Goal: Find specific page/section: Find specific page/section

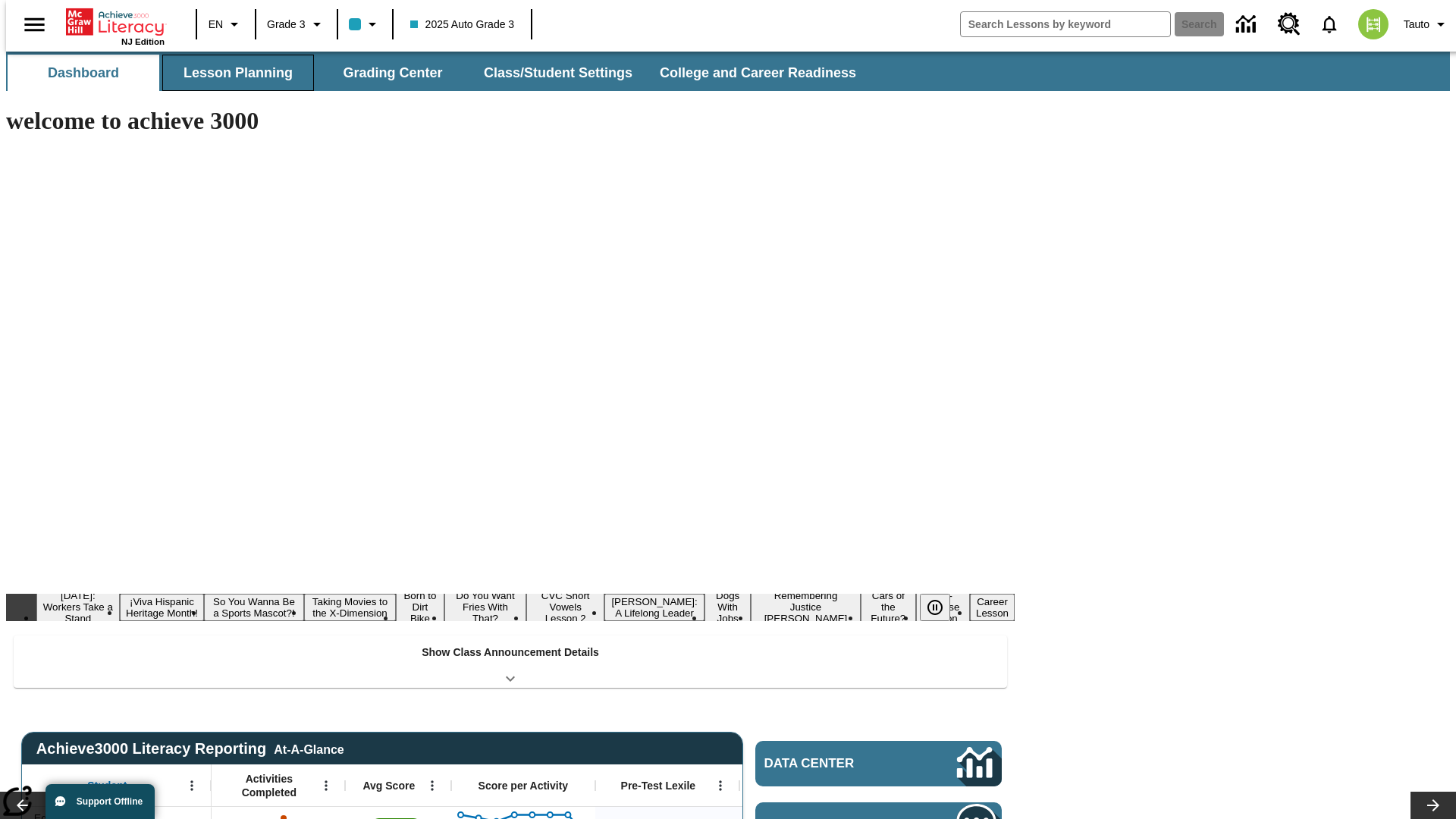
click at [232, 73] on button "Lesson Planning" at bounding box center [238, 73] width 152 height 37
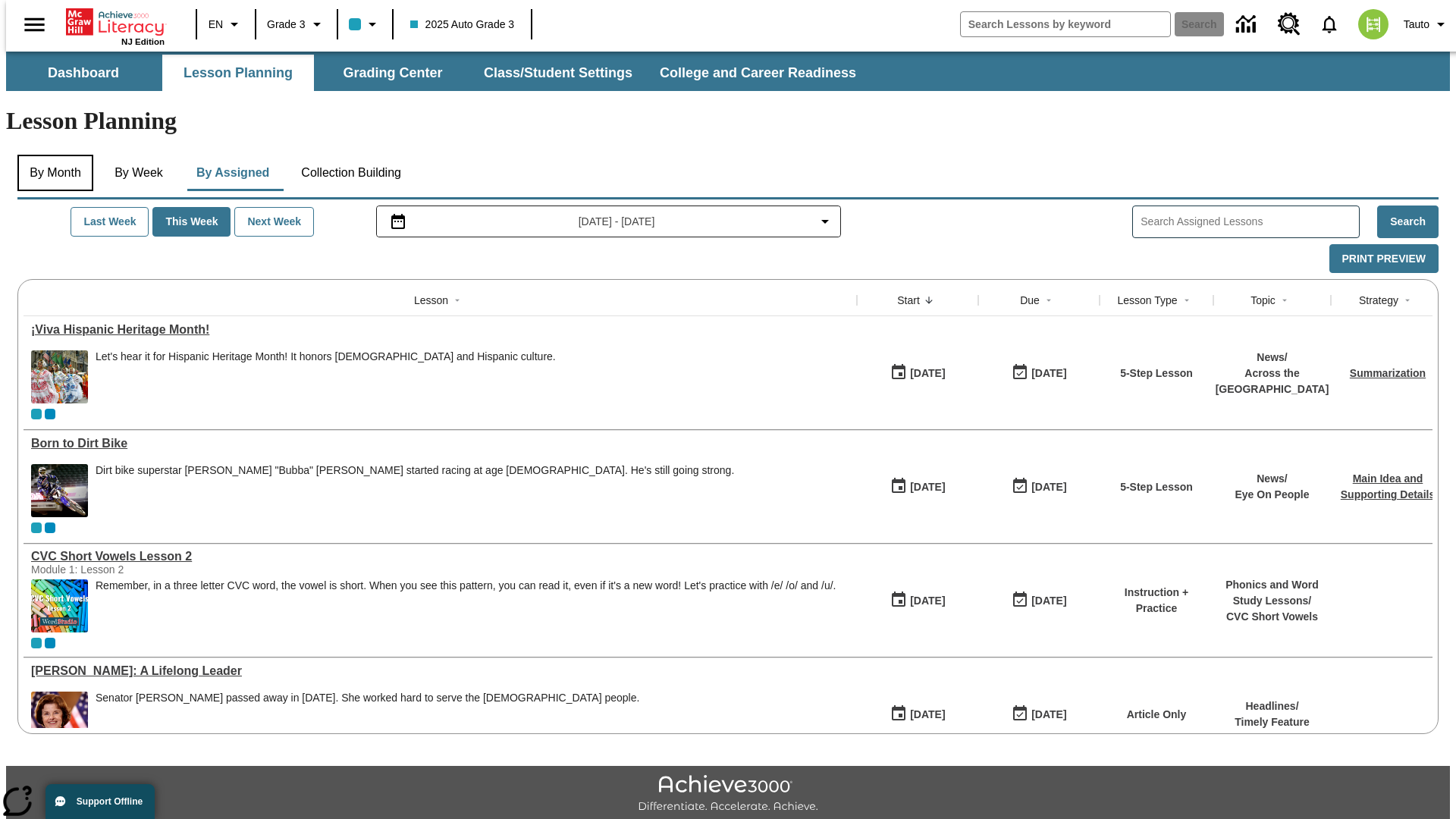
click at [51, 155] on button "By Month" at bounding box center [55, 173] width 76 height 37
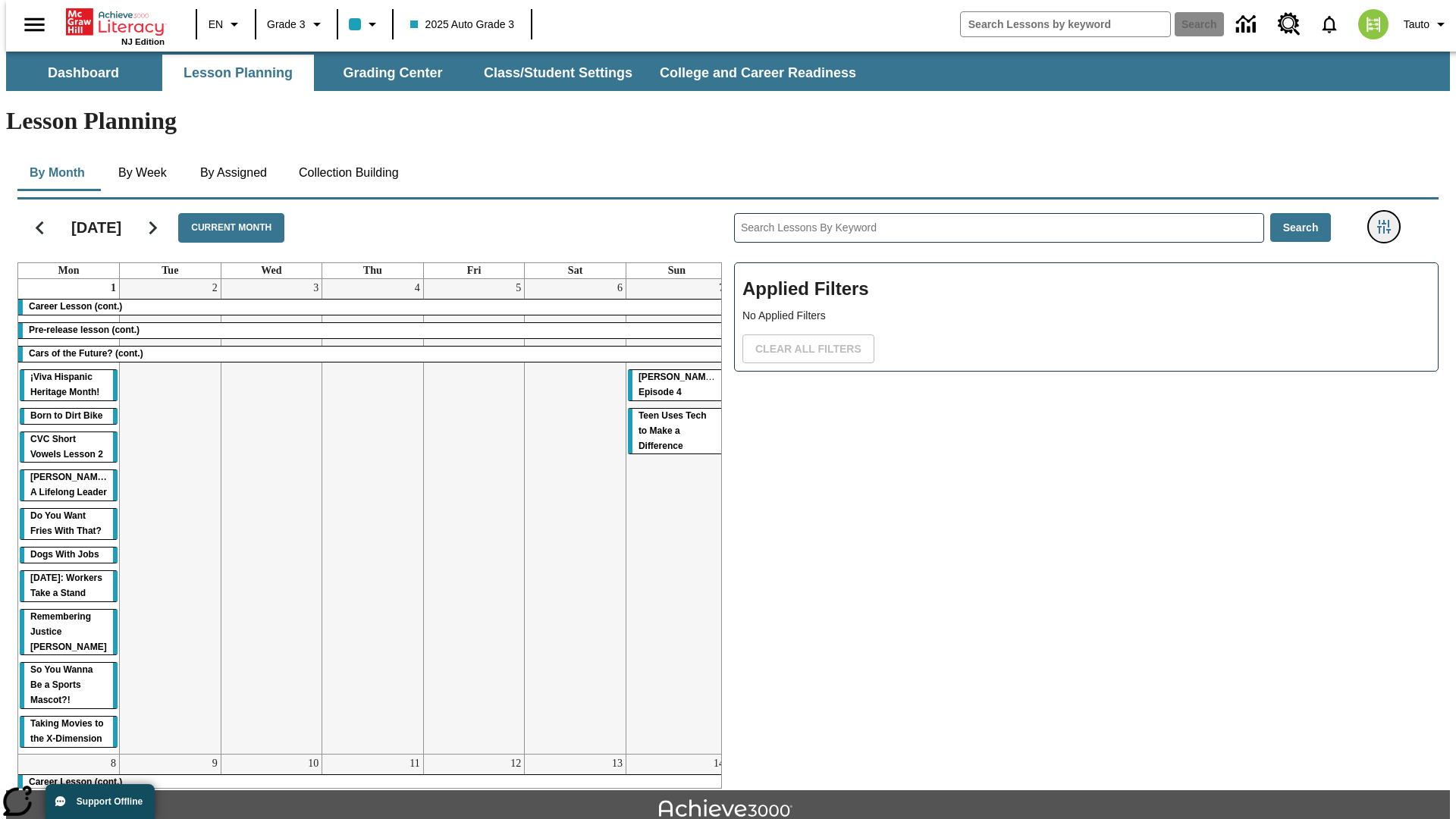
click at [1388, 220] on icon "Filters Side menu" at bounding box center [1383, 226] width 14 height 14
